Goal: Transaction & Acquisition: Purchase product/service

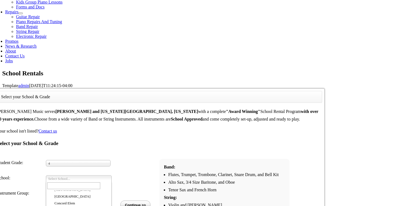
scroll to position [196, 0]
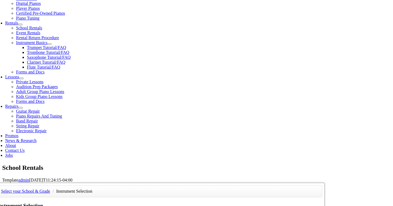
scroll to position [181, 0]
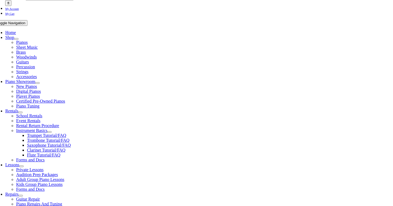
scroll to position [90, 0]
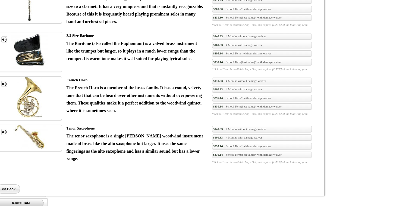
scroll to position [181, 0]
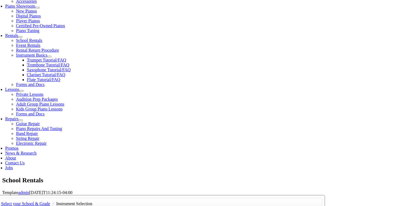
scroll to position [0, 0]
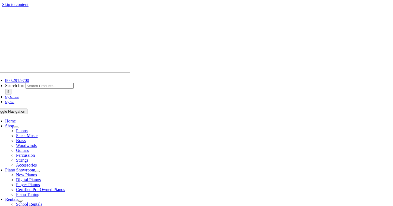
click at [16, 118] on span "Home" at bounding box center [10, 120] width 11 height 5
